Goal: Task Accomplishment & Management: Use online tool/utility

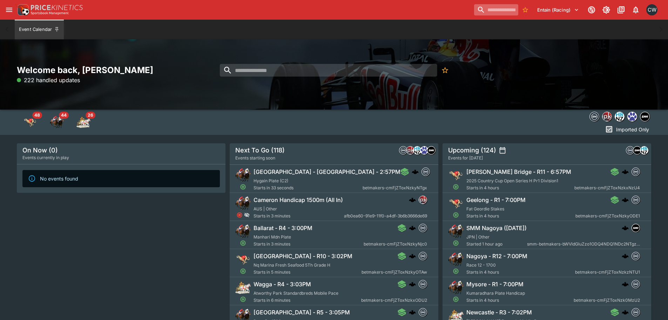
click at [484, 12] on input "search" at bounding box center [496, 9] width 44 height 11
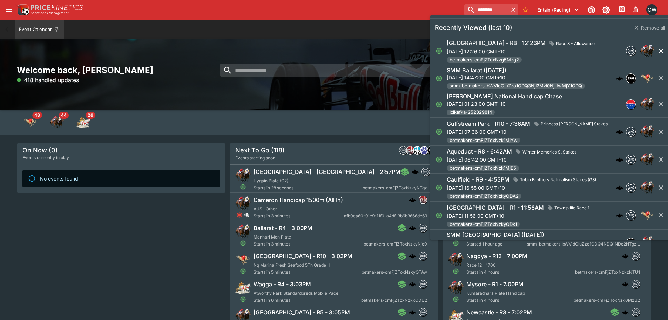
type input "********"
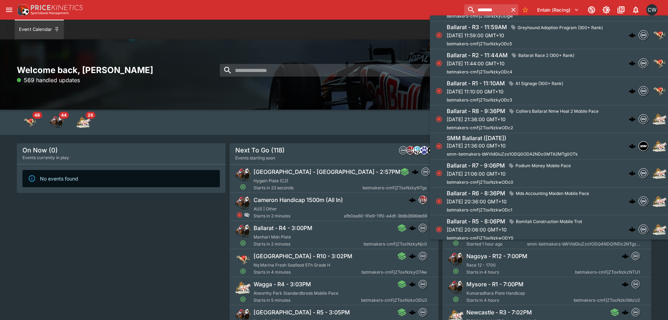
scroll to position [667, 0]
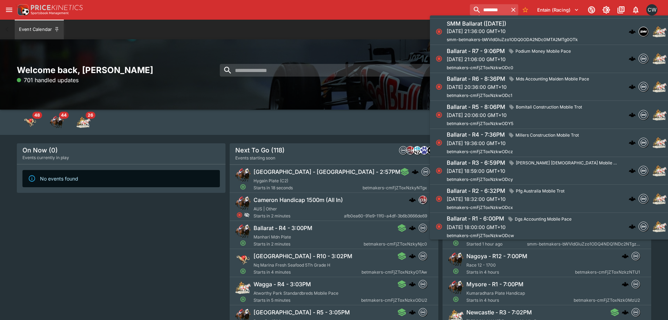
click at [518, 30] on p "[DATE] 21:36:00 GMT+10" at bounding box center [512, 30] width 131 height 7
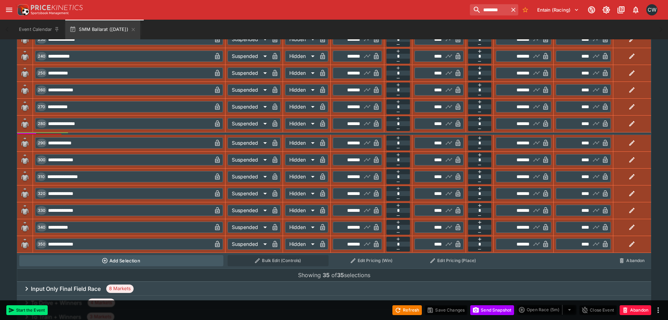
scroll to position [894, 0]
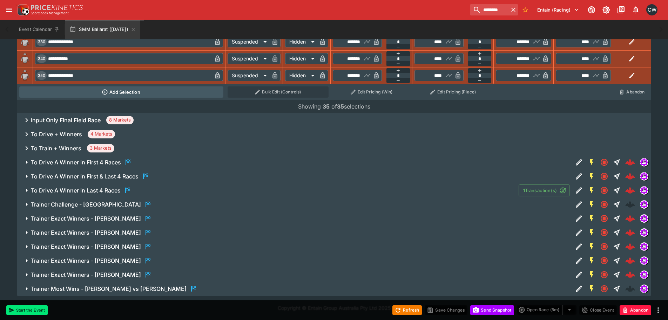
click at [65, 135] on h6 "To Drive + Winners" at bounding box center [56, 134] width 51 height 7
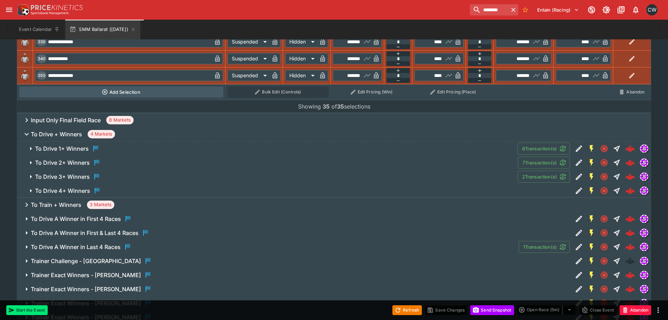
click at [70, 161] on h6 "To Drive 2+ Winners" at bounding box center [62, 162] width 55 height 7
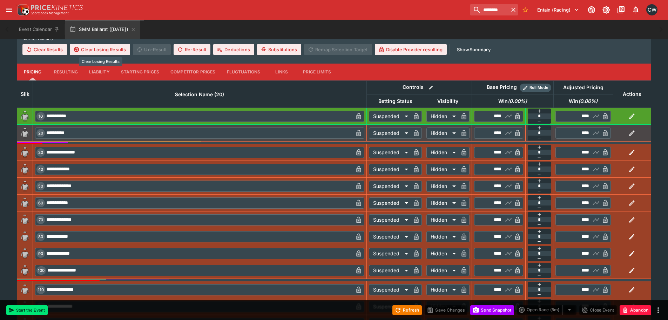
scroll to position [965, 0]
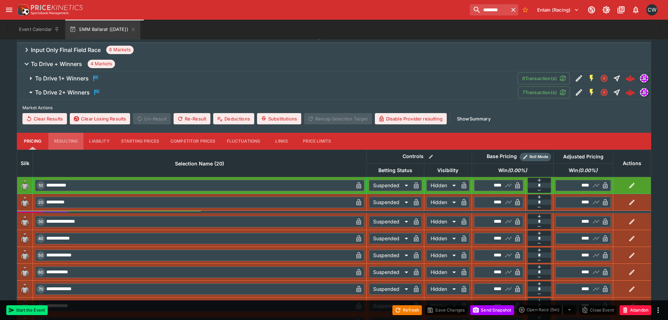
click at [72, 144] on button "Resulting" at bounding box center [65, 141] width 35 height 17
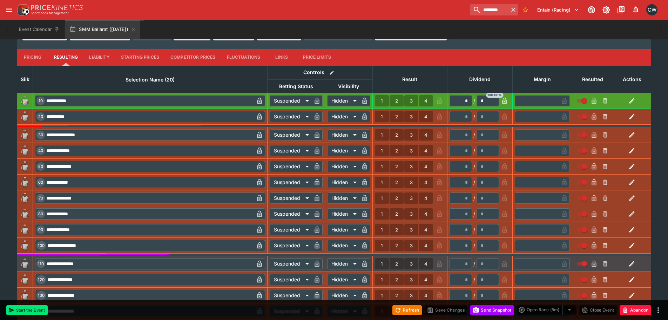
scroll to position [1175, 0]
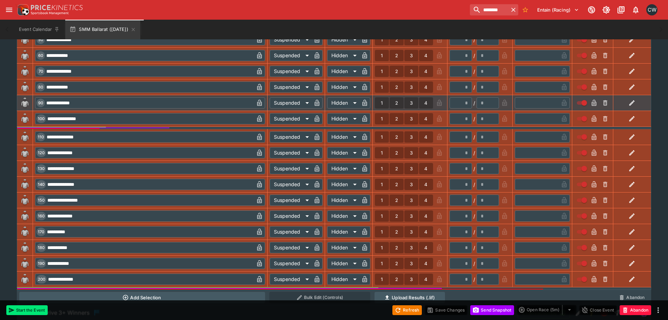
click at [381, 105] on button "1" at bounding box center [382, 102] width 14 height 11
type input "*"
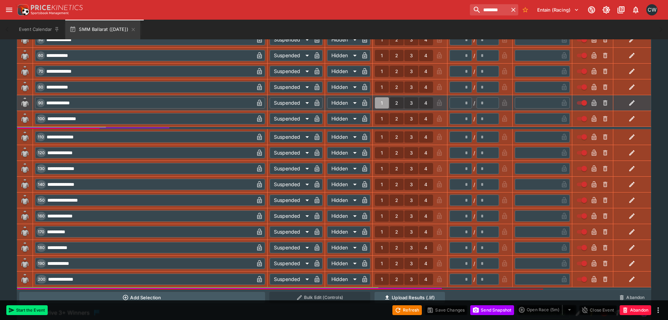
type input "*"
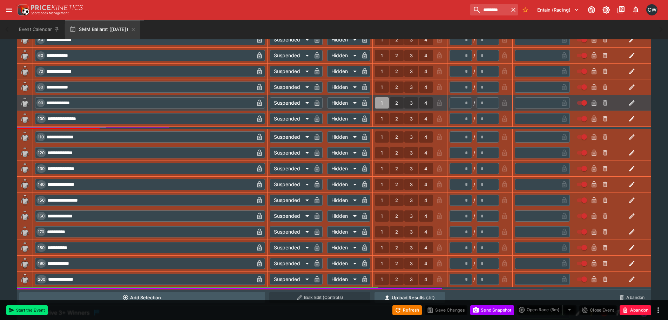
type input "*"
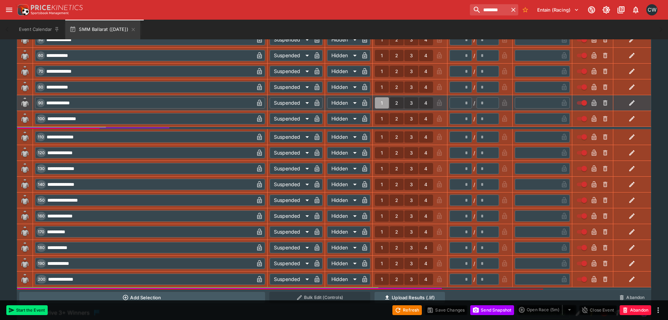
type input "*"
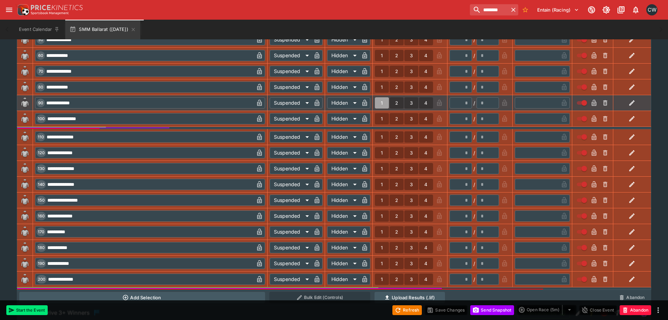
type input "*"
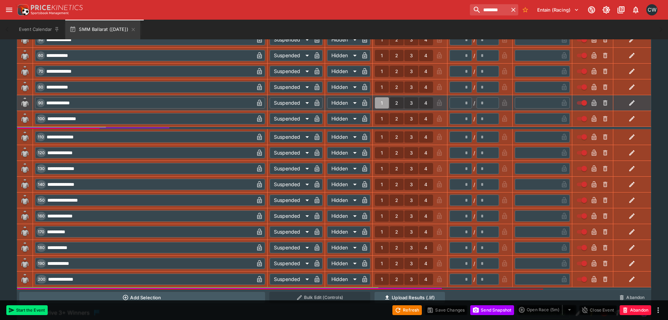
type input "*"
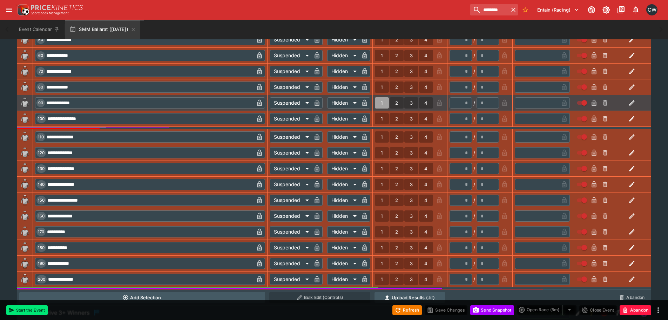
type input "*"
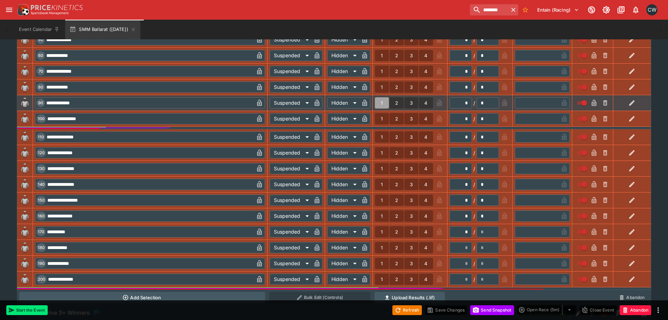
type input "*"
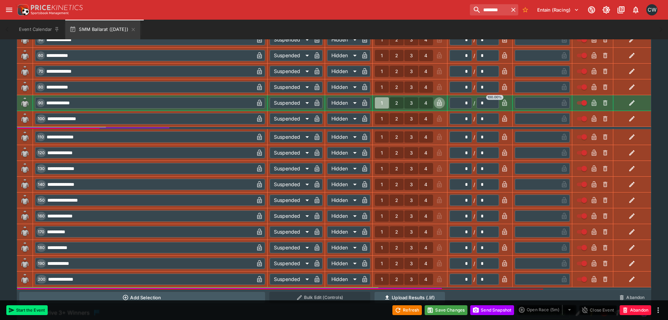
click at [438, 104] on icon "button" at bounding box center [440, 103] width 4 height 3
click at [444, 310] on button "Save Changes" at bounding box center [446, 310] width 43 height 10
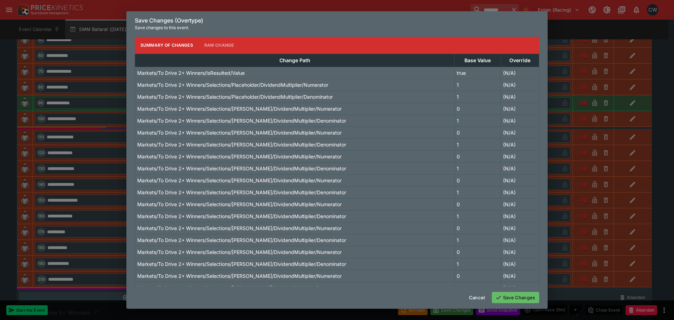
click at [515, 295] on button "Save Changes" at bounding box center [515, 297] width 47 height 11
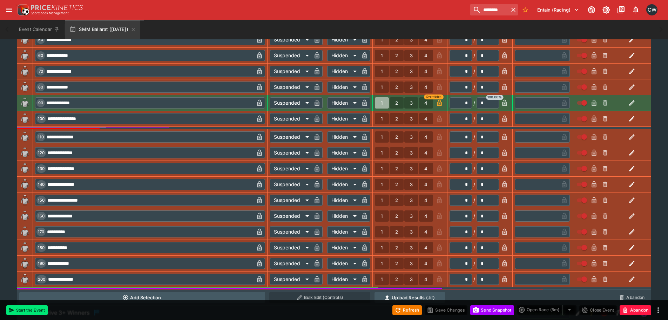
scroll to position [930, 0]
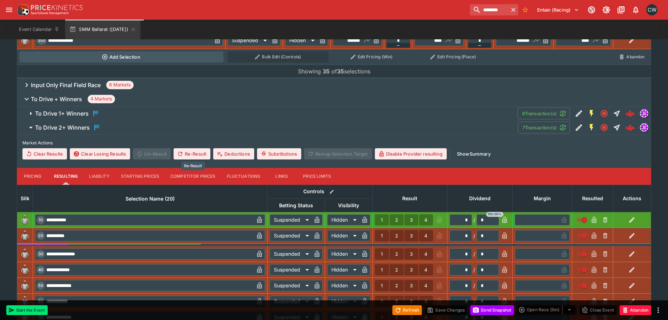
click at [201, 157] on button "Re-Result" at bounding box center [192, 153] width 37 height 11
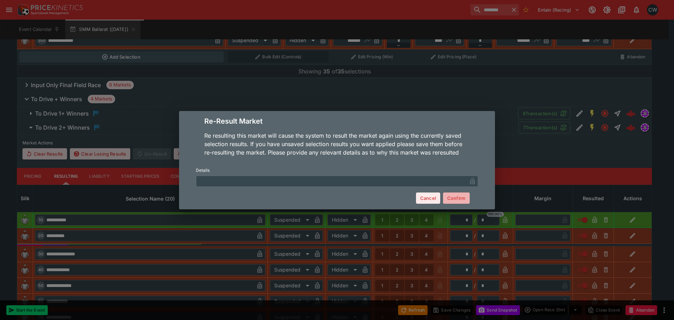
click at [451, 200] on button "Confirm" at bounding box center [456, 197] width 27 height 11
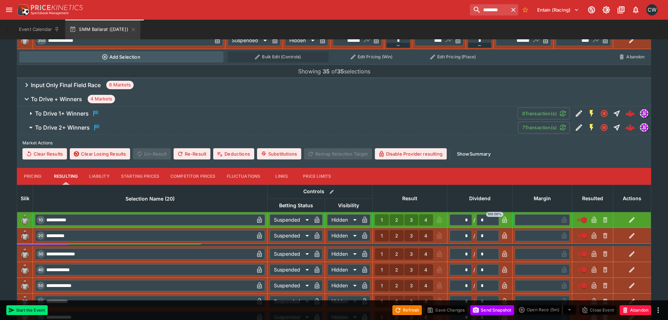
click at [118, 111] on span "To Drive 1+ Winners" at bounding box center [273, 113] width 477 height 8
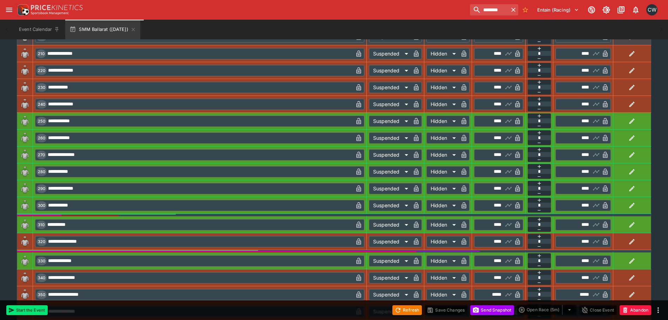
scroll to position [1491, 0]
